Goal: Information Seeking & Learning: Learn about a topic

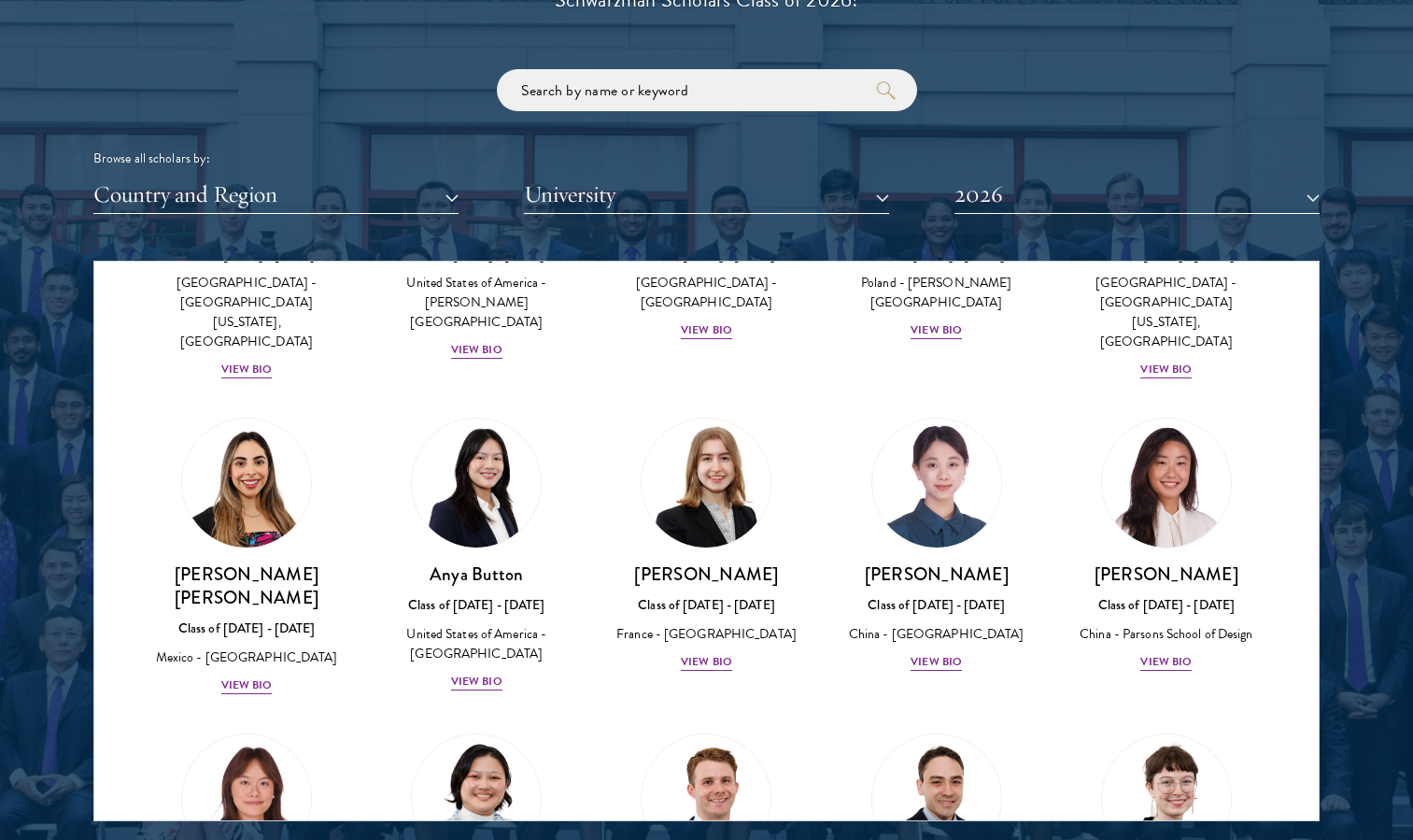
scroll to position [1377, 0]
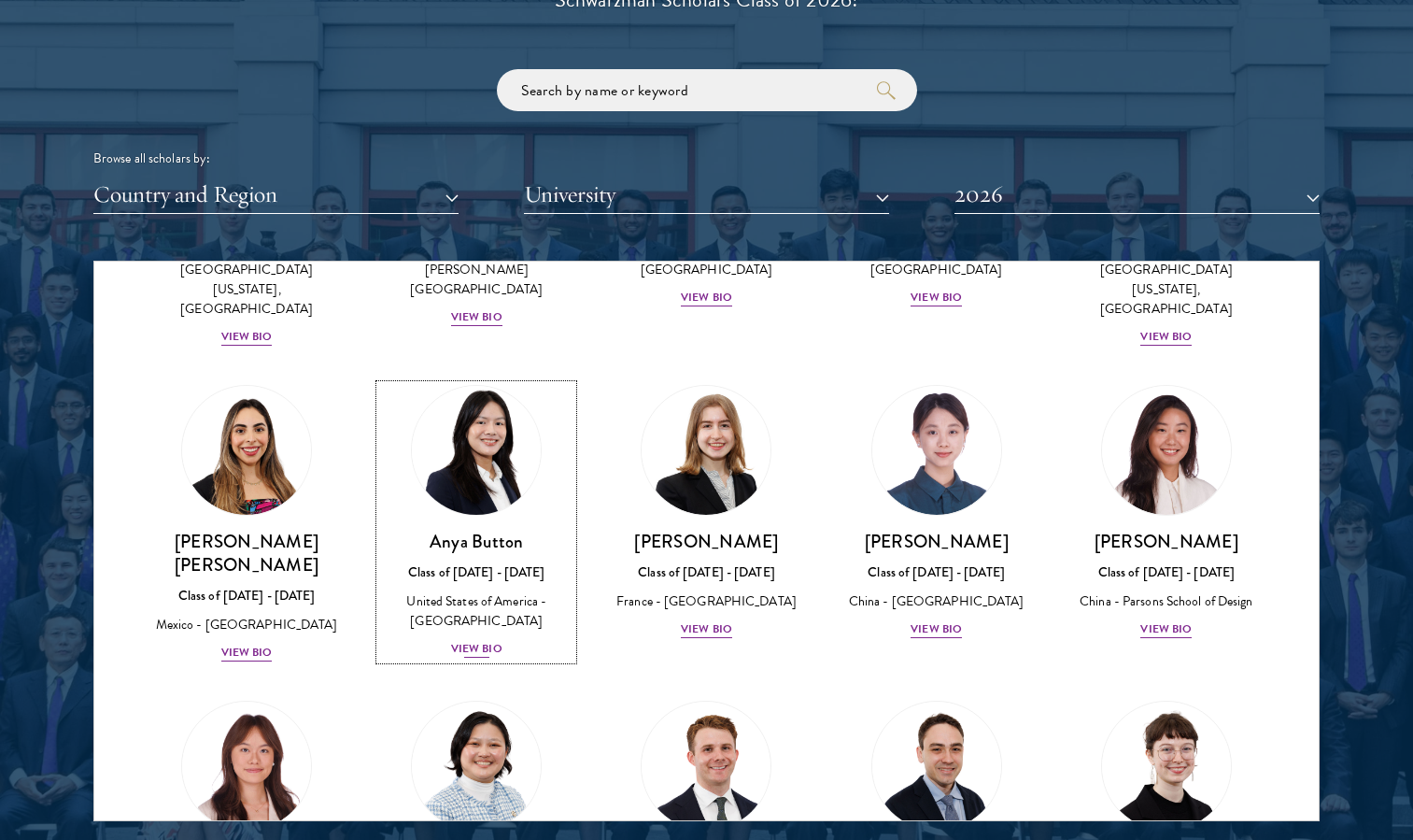
click at [469, 640] on div "View Bio" at bounding box center [476, 649] width 51 height 17
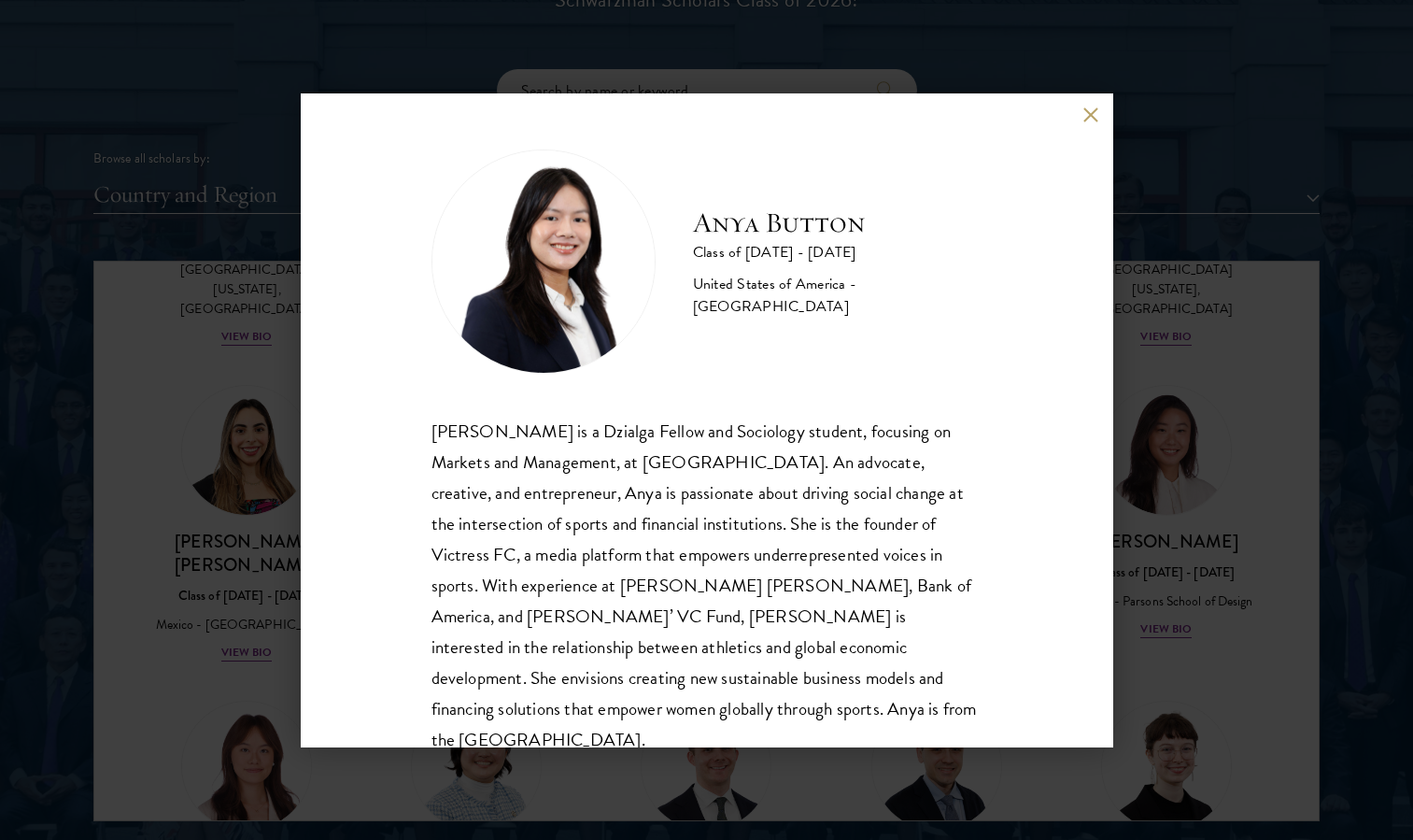
scroll to position [33, 0]
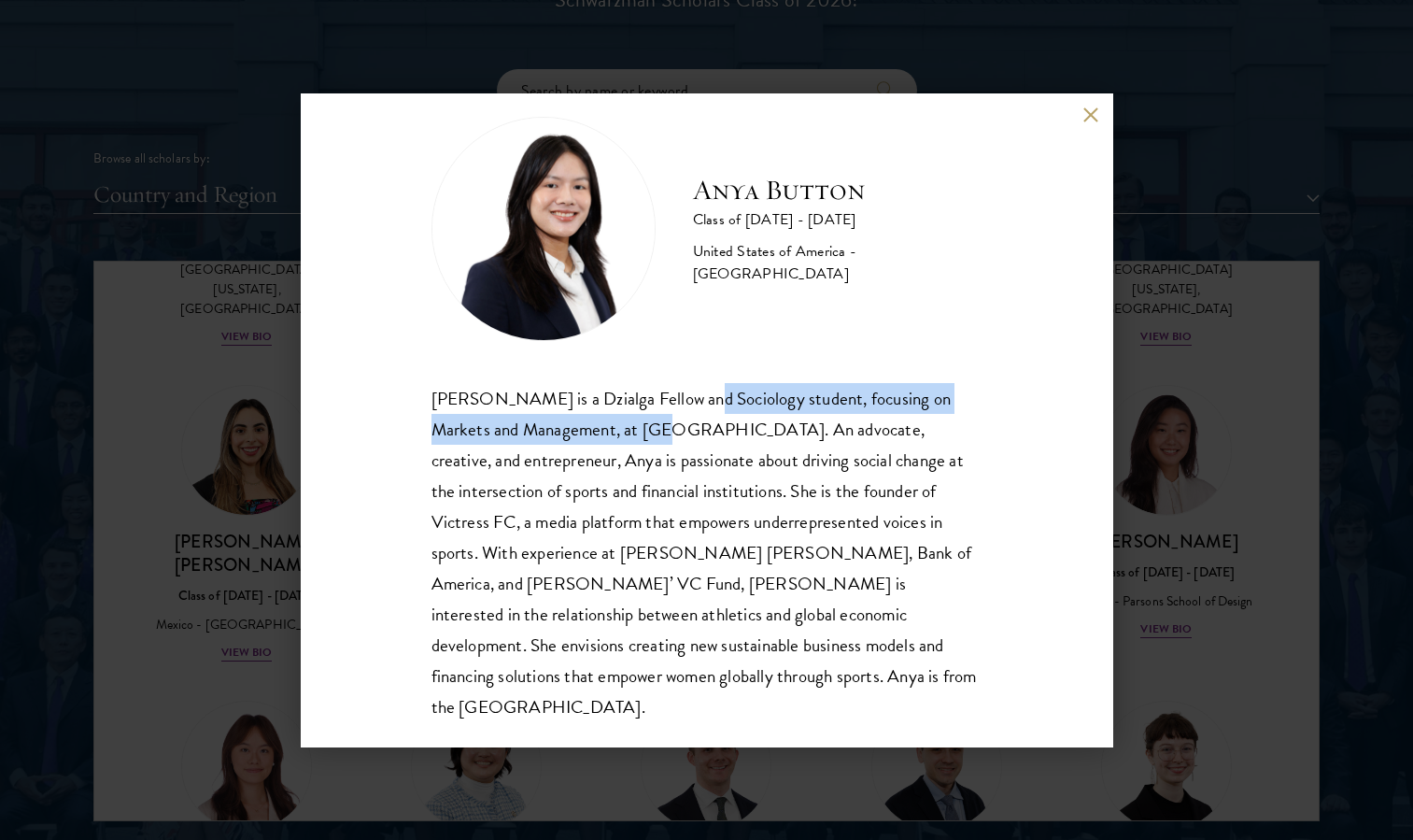
drag, startPoint x: 692, startPoint y: 396, endPoint x: 623, endPoint y: 422, distance: 73.7
click at [623, 422] on div "[PERSON_NAME] is a Dzialga Fellow and Sociology student, focusing on Markets an…" at bounding box center [707, 553] width 551 height 340
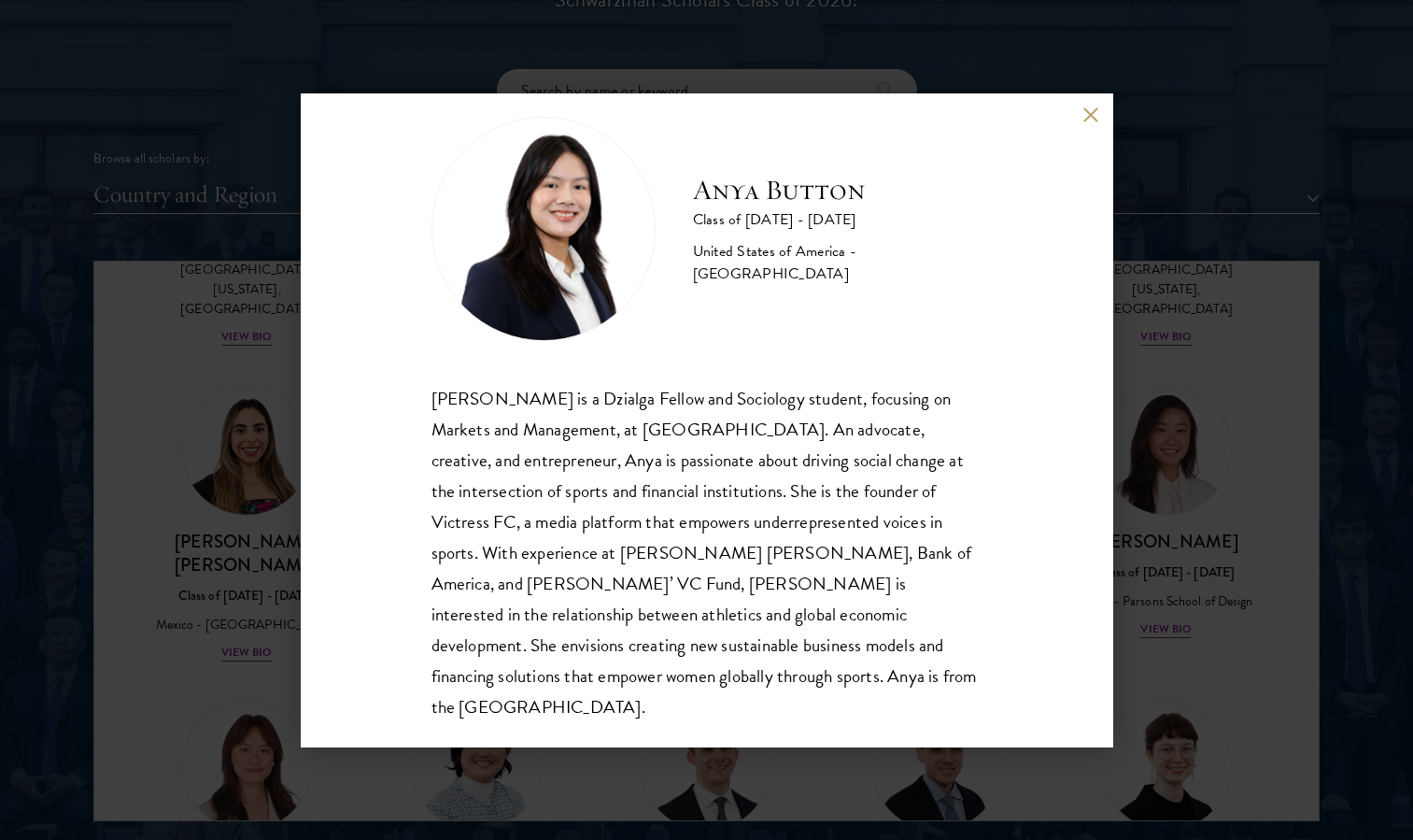
drag, startPoint x: 623, startPoint y: 422, endPoint x: 470, endPoint y: 390, distance: 156.3
click at [470, 390] on div "[PERSON_NAME] is a Dzialga Fellow and Sociology student, focusing on Markets an…" at bounding box center [707, 553] width 551 height 340
click at [436, 403] on div "[PERSON_NAME] is a Dzialga Fellow and Sociology student, focusing on Markets an…" at bounding box center [707, 553] width 551 height 340
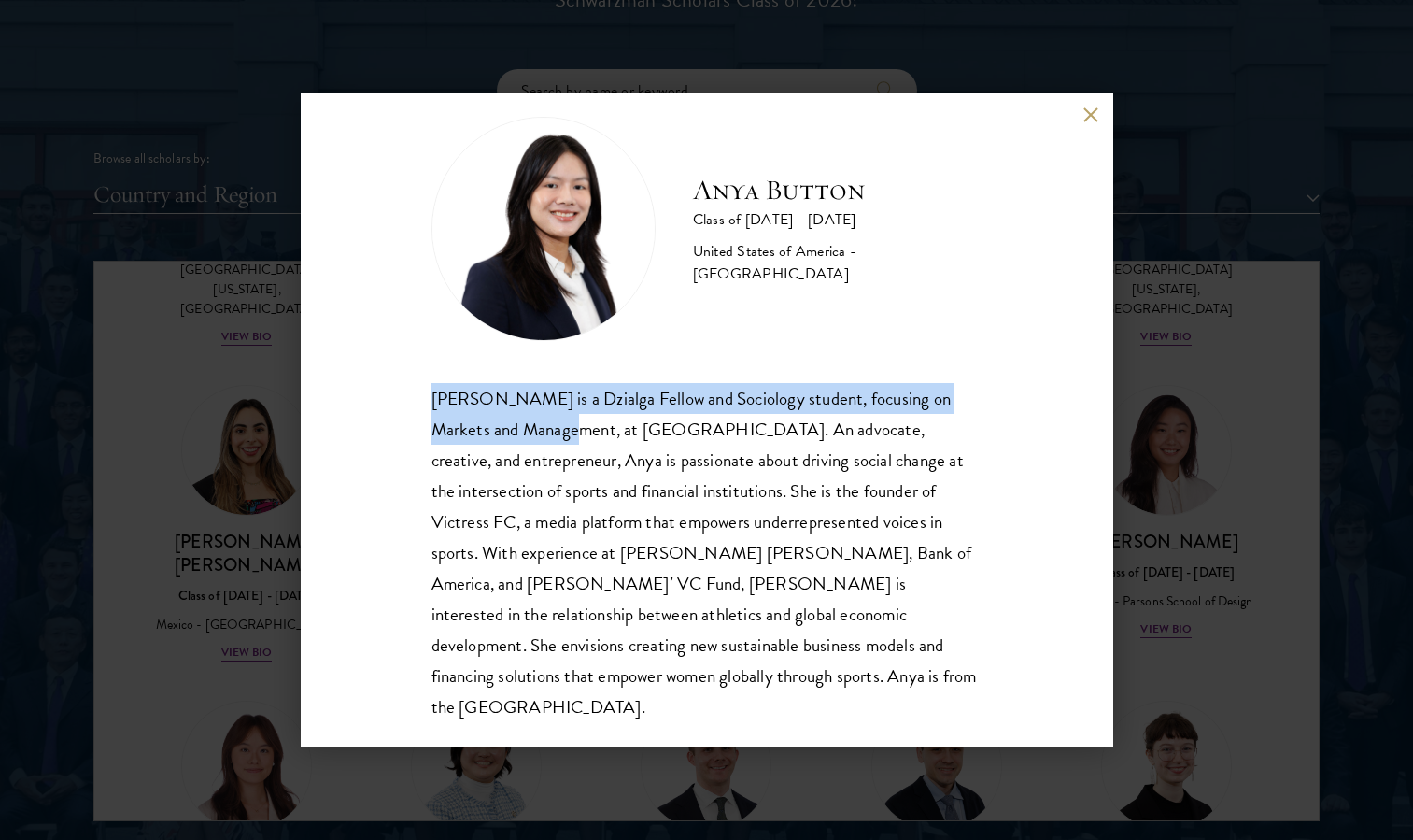
drag, startPoint x: 543, startPoint y: 420, endPoint x: 434, endPoint y: 399, distance: 111.0
click at [434, 399] on div "[PERSON_NAME] is a Dzialga Fellow and Sociology student, focusing on Markets an…" at bounding box center [707, 553] width 551 height 340
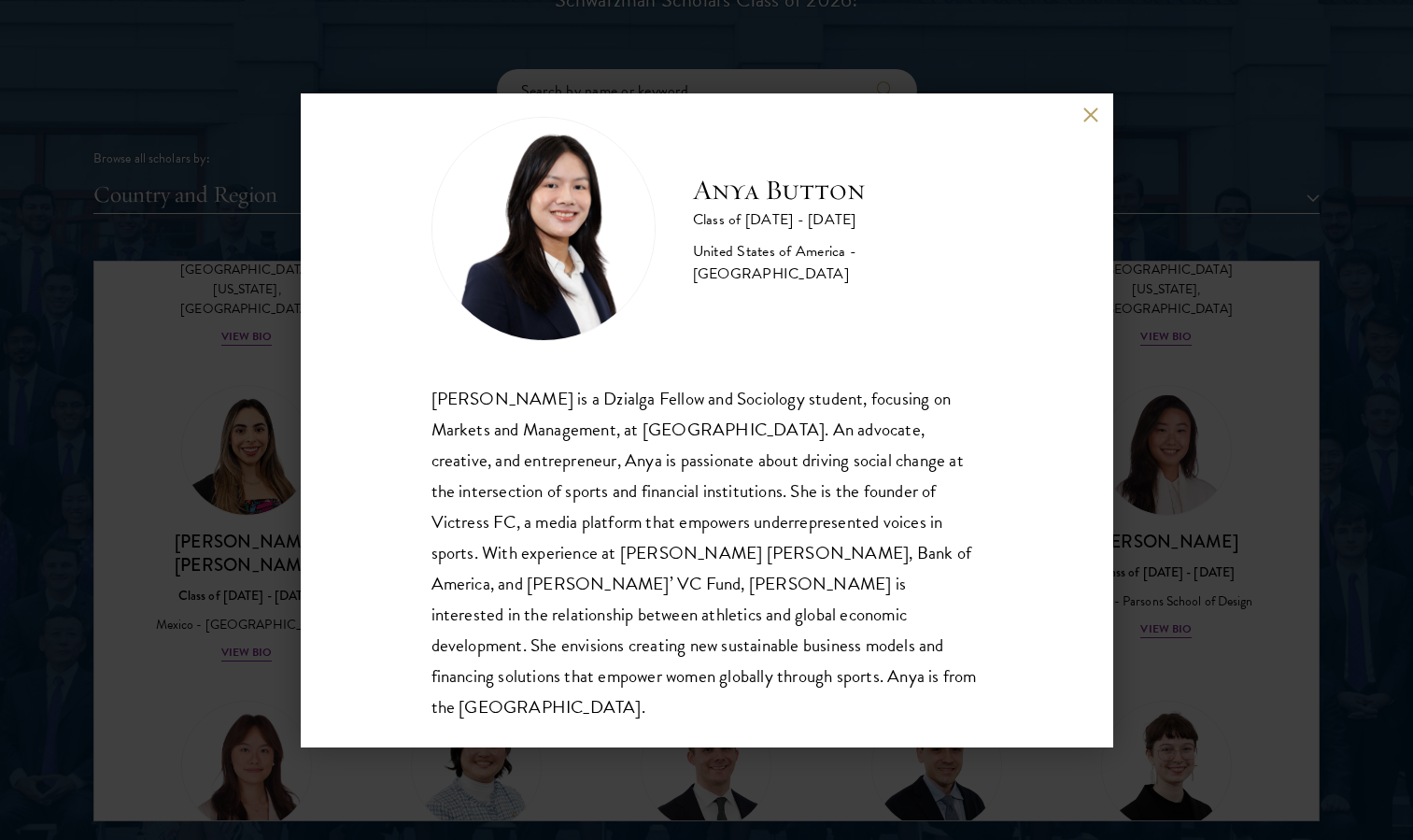
click at [145, 492] on div "Anya Button Class of [DATE] - [DATE] [GEOGRAPHIC_DATA] - [GEOGRAPHIC_DATA] [PER…" at bounding box center [706, 420] width 1413 height 840
